Goal: Check status

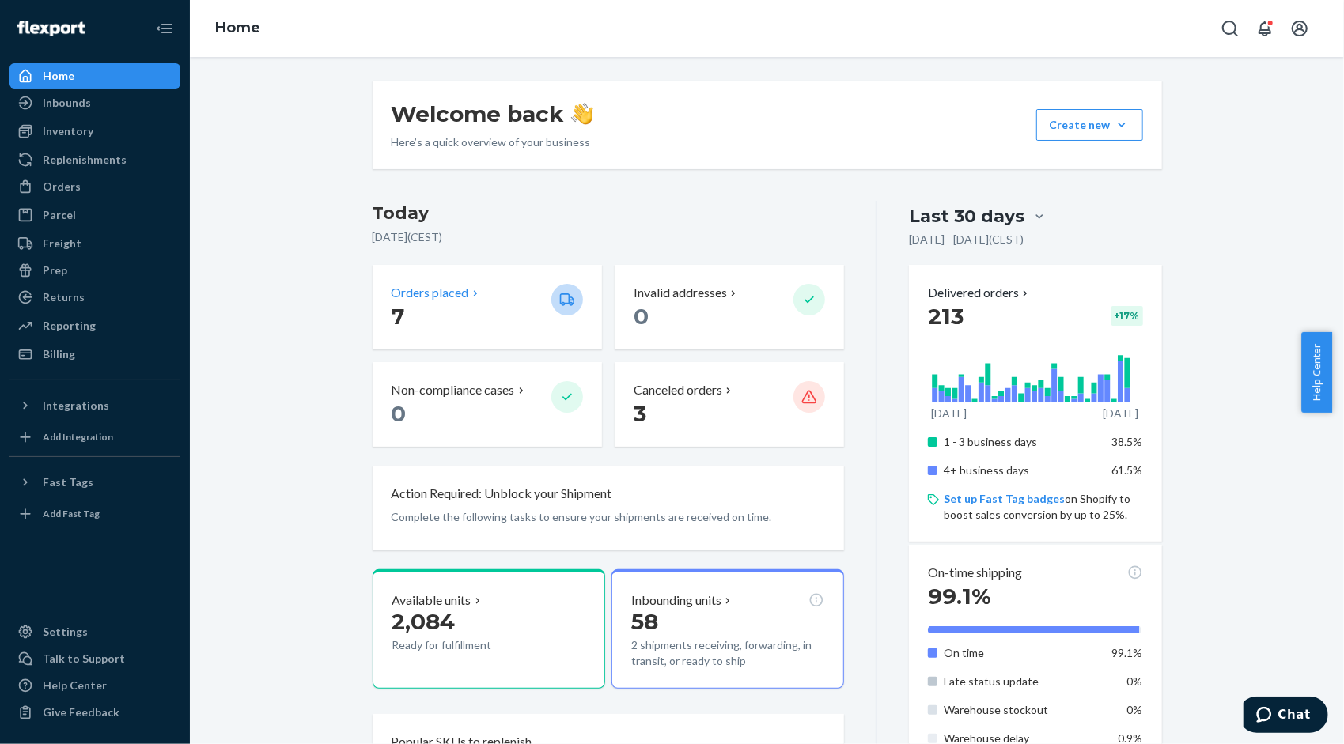
click at [497, 314] on p "7" at bounding box center [464, 316] width 147 height 28
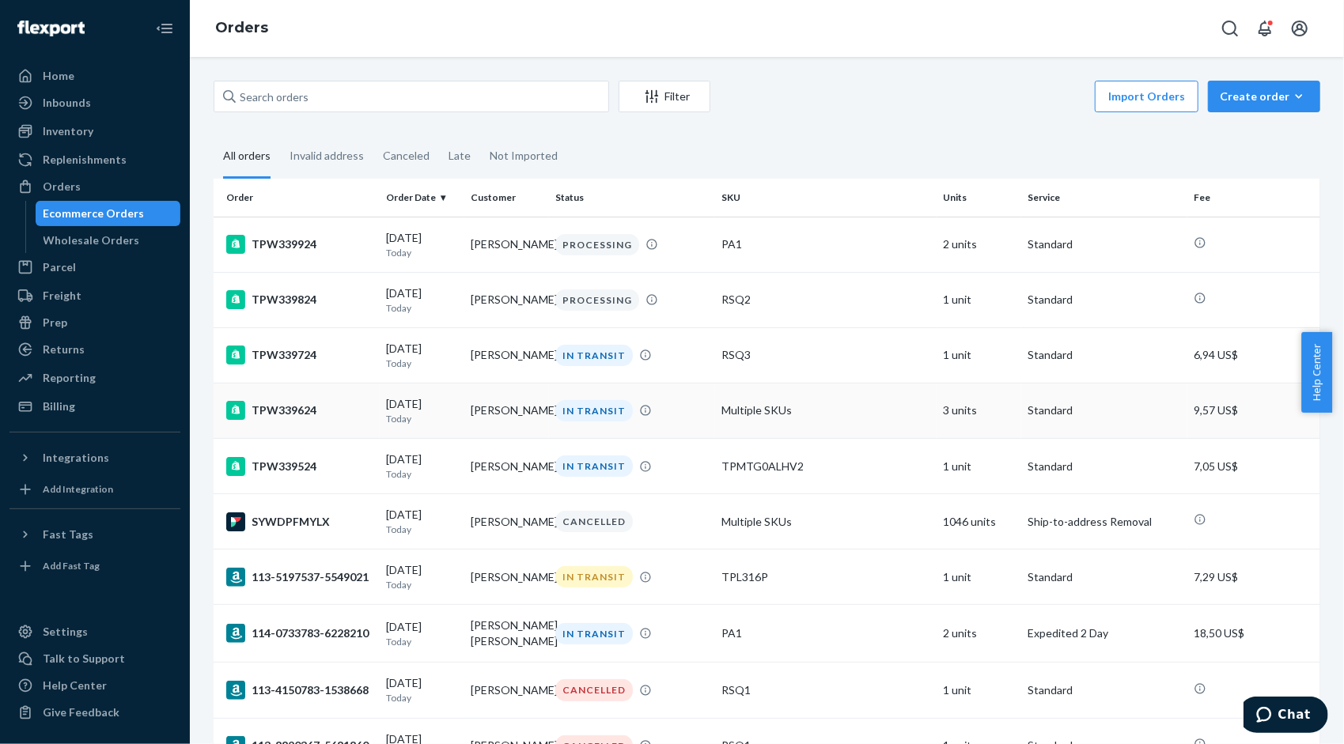
click at [818, 423] on td "Multiple SKUs" at bounding box center [825, 410] width 221 height 55
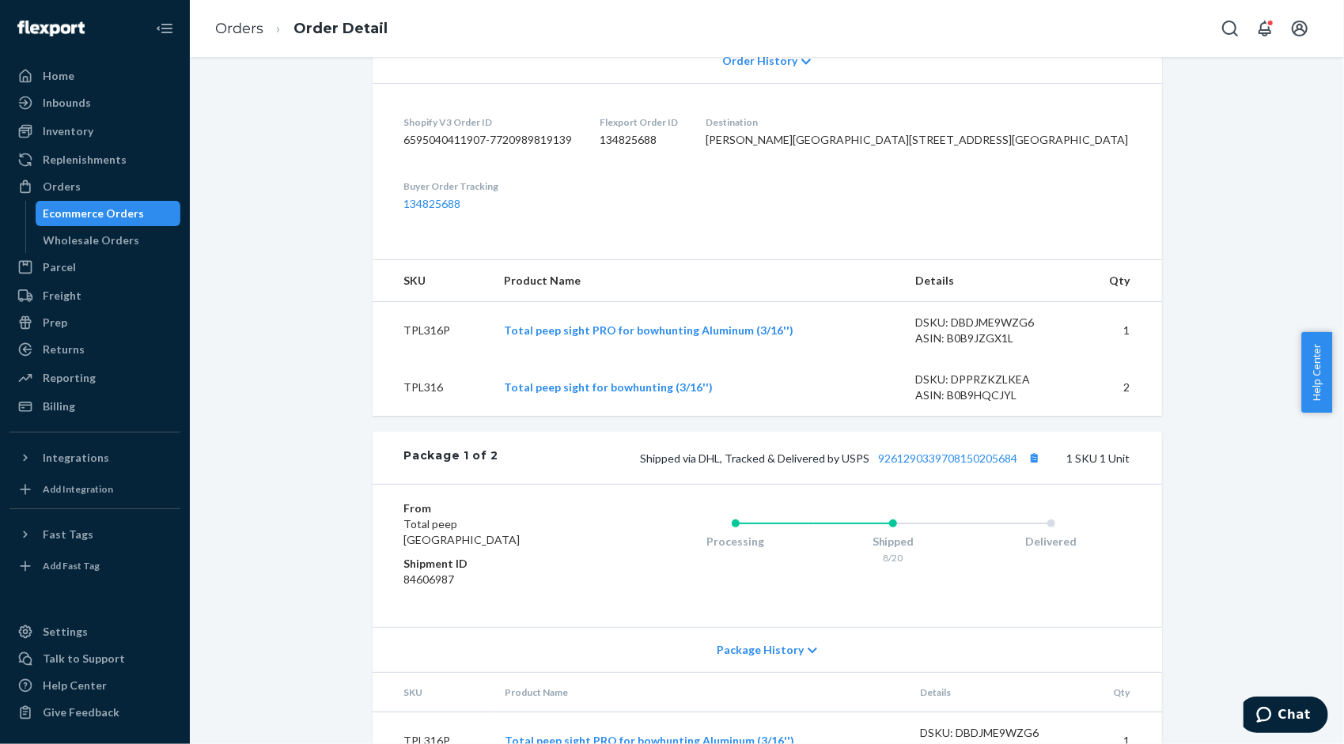
scroll to position [546, 0]
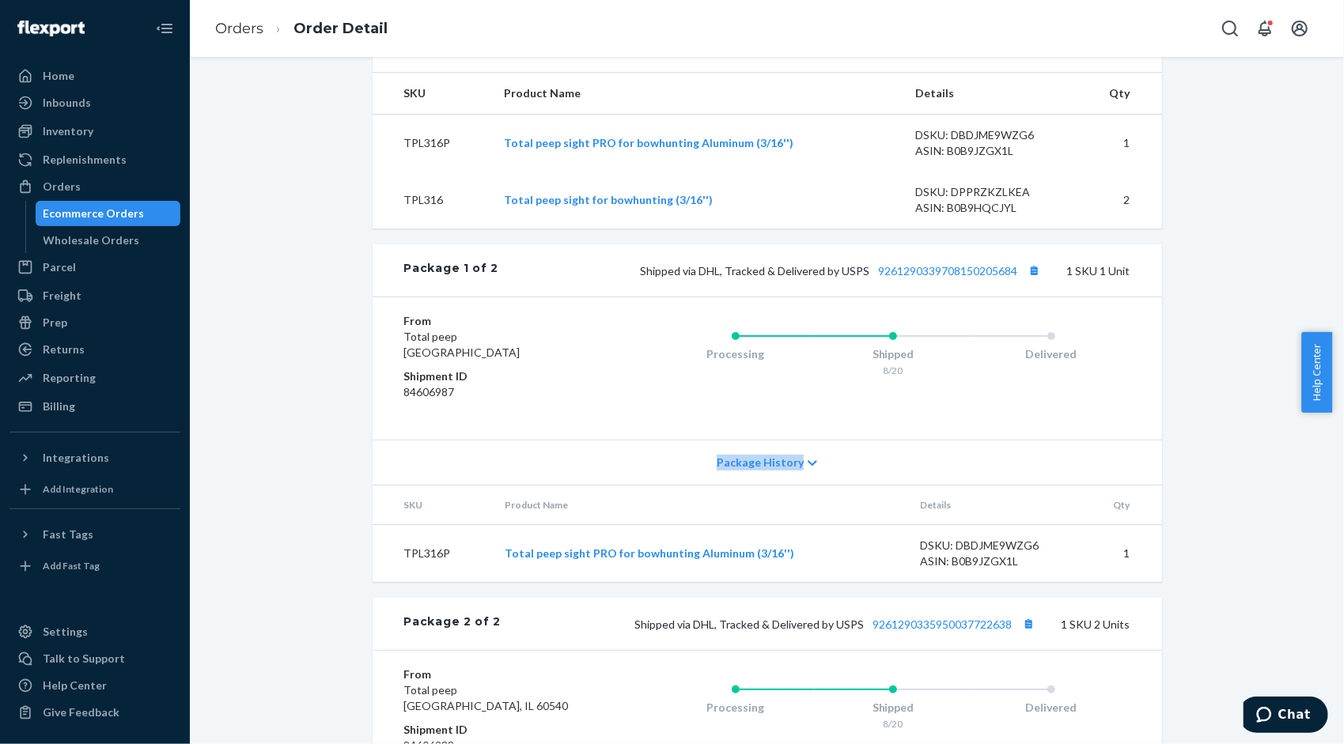
drag, startPoint x: 1297, startPoint y: 460, endPoint x: 1297, endPoint y: 533, distance: 72.8
click at [1297, 533] on div "Shopify Order # TPW339624 • Standard / 9,57 US$ View Details Create Return Dupl…" at bounding box center [767, 244] width 1130 height 1421
drag, startPoint x: 1297, startPoint y: 533, endPoint x: 1192, endPoint y: 441, distance: 139.0
click at [1192, 441] on div "Shopify Order # TPW339624 • Standard / 9,57 US$ View Details Create Return Dupl…" at bounding box center [767, 244] width 1130 height 1421
click at [1234, 486] on div "Shopify Order # TPW339624 • Standard / 9,57 US$ View Details Create Return Dupl…" at bounding box center [767, 244] width 1130 height 1421
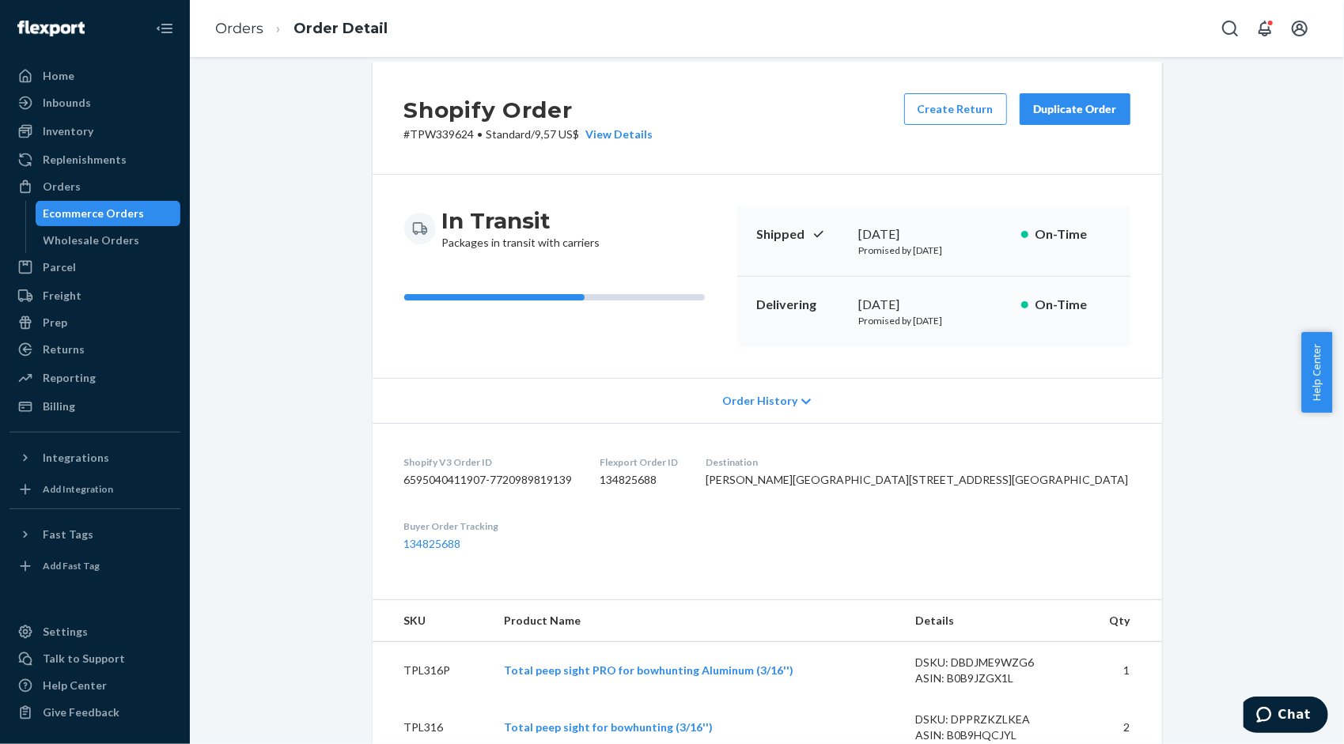
scroll to position [0, 0]
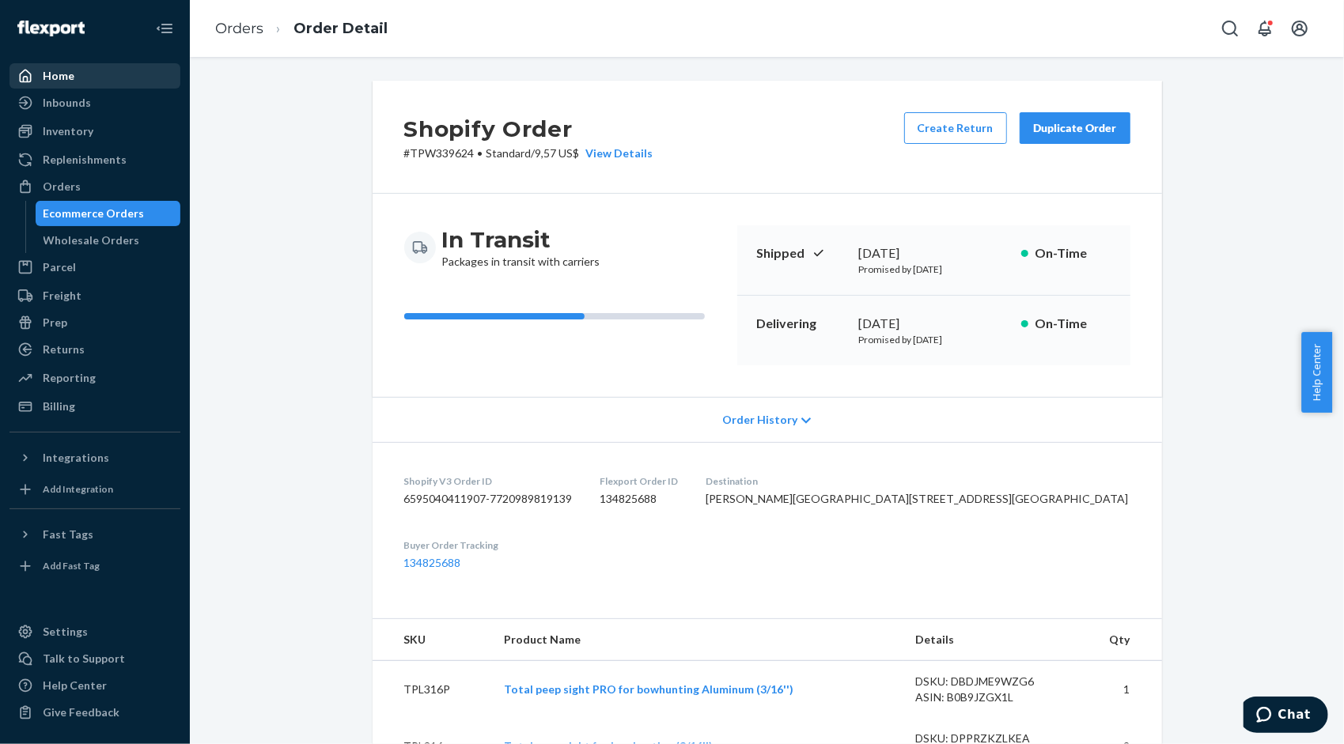
click at [25, 73] on icon at bounding box center [25, 76] width 16 height 16
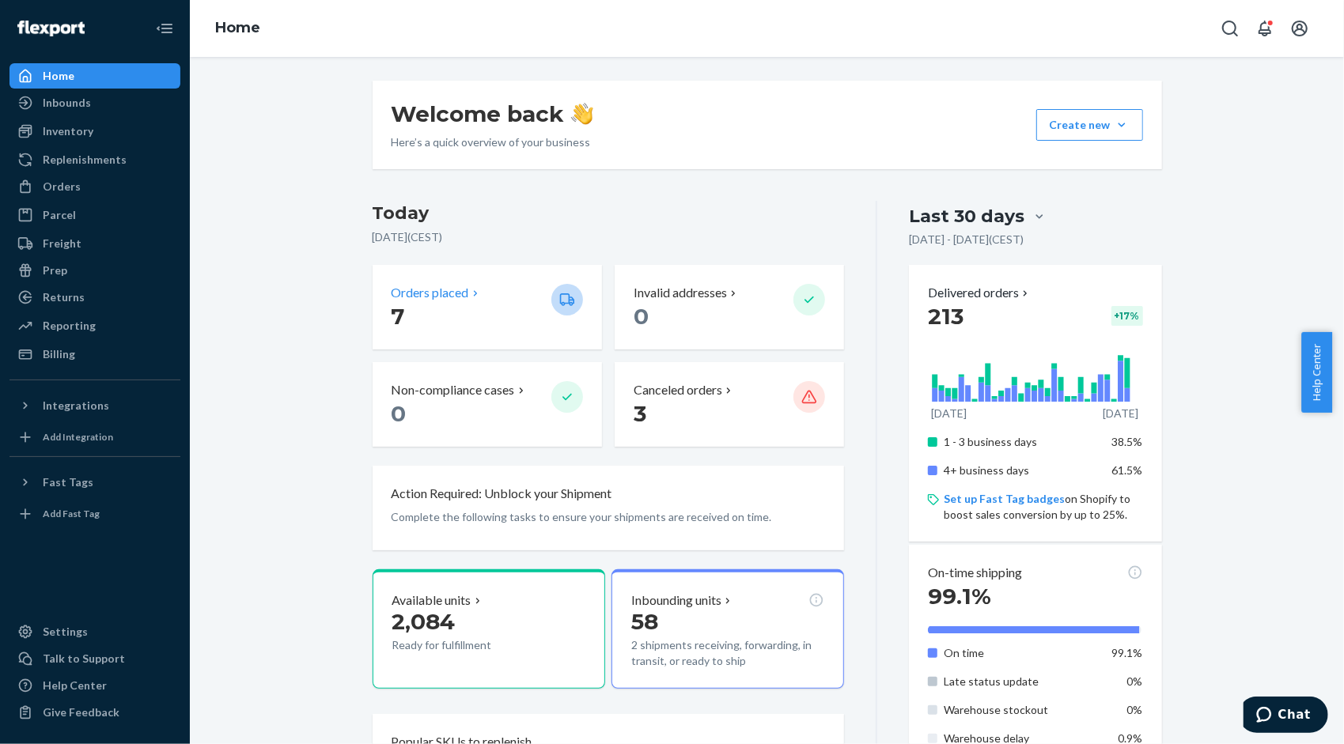
click at [453, 327] on p "7" at bounding box center [464, 316] width 147 height 28
